Goal: Task Accomplishment & Management: Use online tool/utility

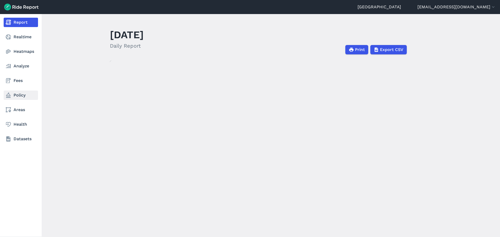
click at [8, 94] on icon at bounding box center [8, 95] width 6 height 6
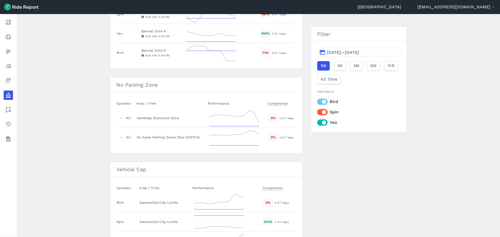
scroll to position [276, 0]
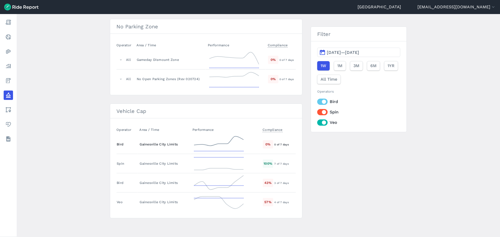
click at [150, 143] on div "Gainesville City Limits" at bounding box center [163, 144] width 48 height 5
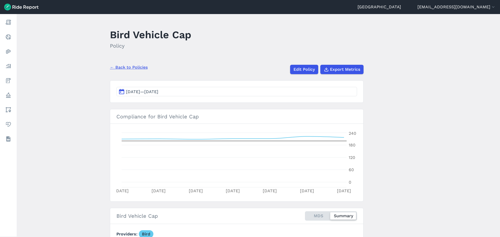
click at [151, 92] on span "[DATE]—[DATE]" at bounding box center [142, 91] width 32 height 5
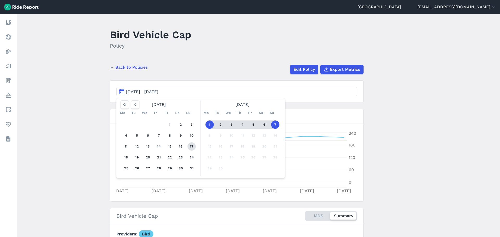
click at [190, 147] on button "17" at bounding box center [191, 146] width 8 height 8
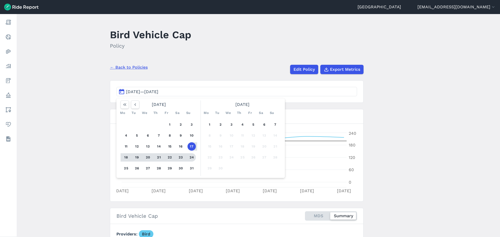
click at [190, 158] on button "24" at bounding box center [191, 157] width 8 height 8
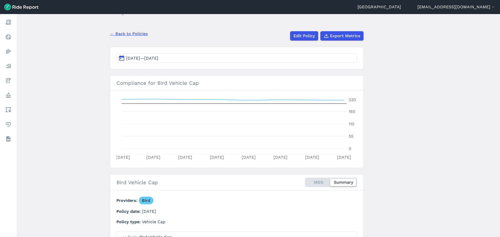
scroll to position [21, 0]
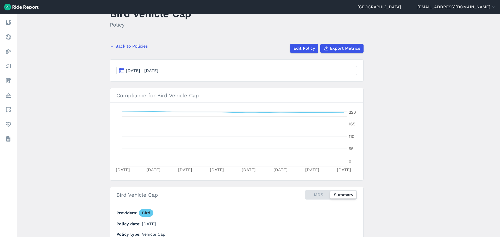
click at [132, 41] on div "← Back to Policies Edit Policy Export Metrics" at bounding box center [236, 47] width 253 height 14
click at [197, 67] on button "[DATE]—[DATE]" at bounding box center [236, 70] width 240 height 9
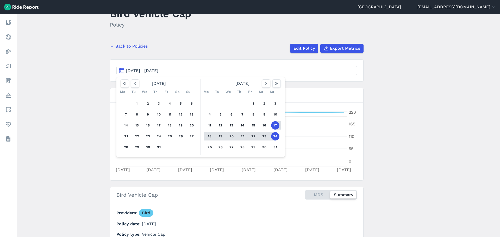
click at [274, 125] on button "17" at bounding box center [275, 125] width 8 height 8
click at [266, 137] on button "23" at bounding box center [264, 136] width 8 height 8
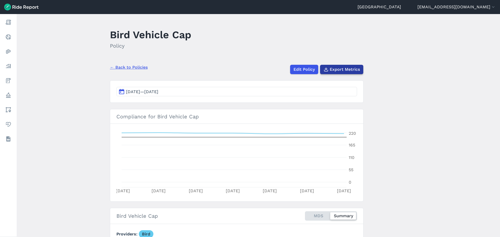
click at [351, 71] on span "Export Metrics" at bounding box center [344, 69] width 30 height 6
